Goal: Go to known website: Access a specific website the user already knows

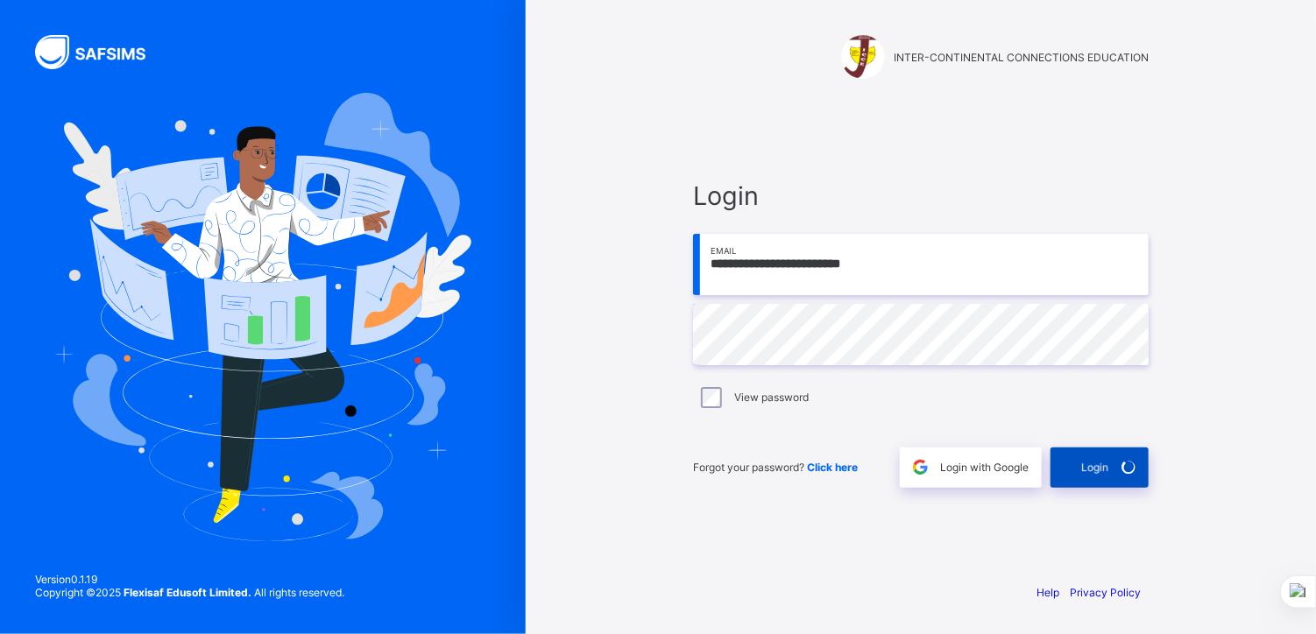
click at [1082, 457] on div "Login" at bounding box center [1100, 468] width 98 height 40
